Goal: Transaction & Acquisition: Purchase product/service

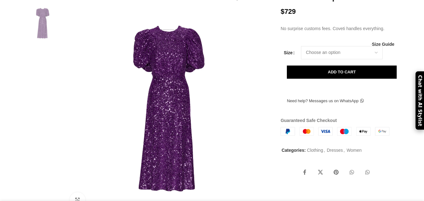
scroll to position [107, 0]
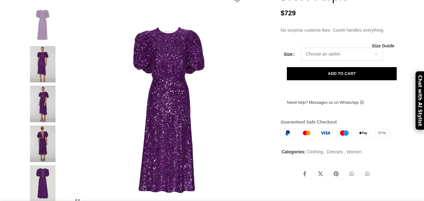
click at [375, 61] on select "Choose an option 4 UK 6 UK 8 UK 10 UK 12 UK 14 UK" at bounding box center [342, 54] width 82 height 13
select select "6-uk"
click at [301, 61] on select "Choose an option 4 UK 6 UK 8 UK 10 UK 12 UK 14 UK" at bounding box center [342, 54] width 82 height 13
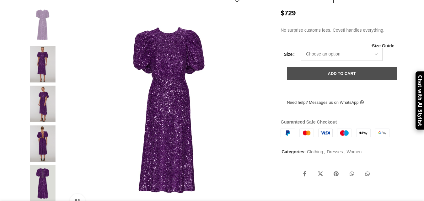
scroll to position [0, 66]
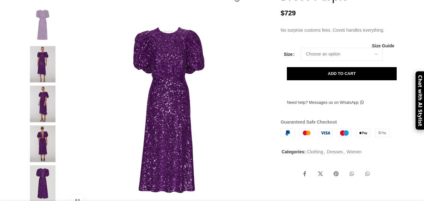
click at [244, 88] on img at bounding box center [169, 110] width 208 height 208
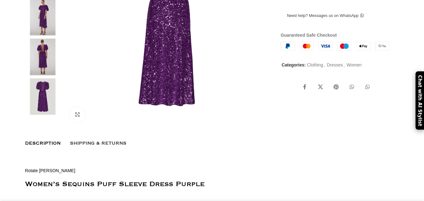
scroll to position [198, 0]
